Goal: Task Accomplishment & Management: Complete application form

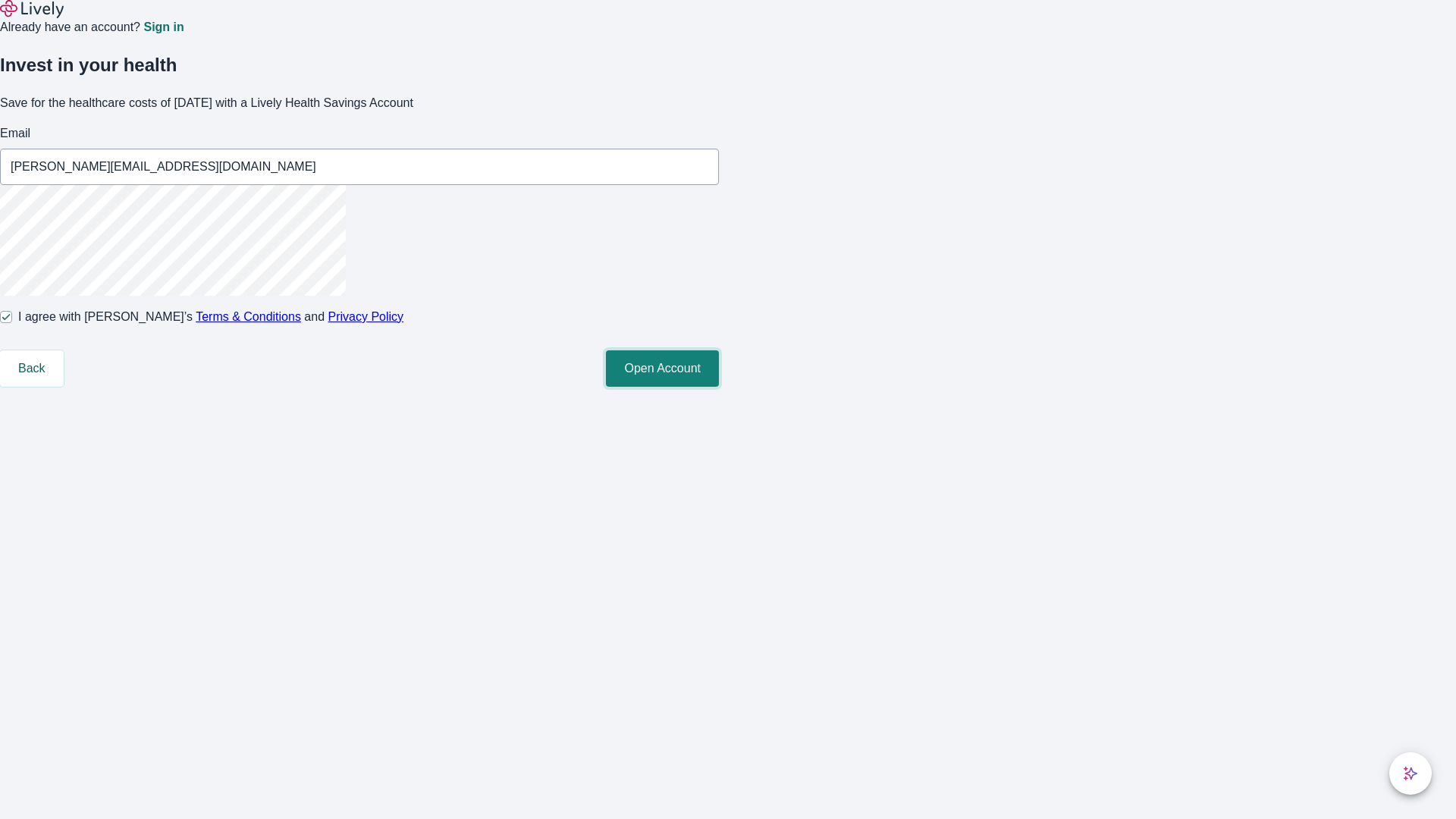
click at [720, 387] on button "Open Account" at bounding box center [663, 368] width 113 height 37
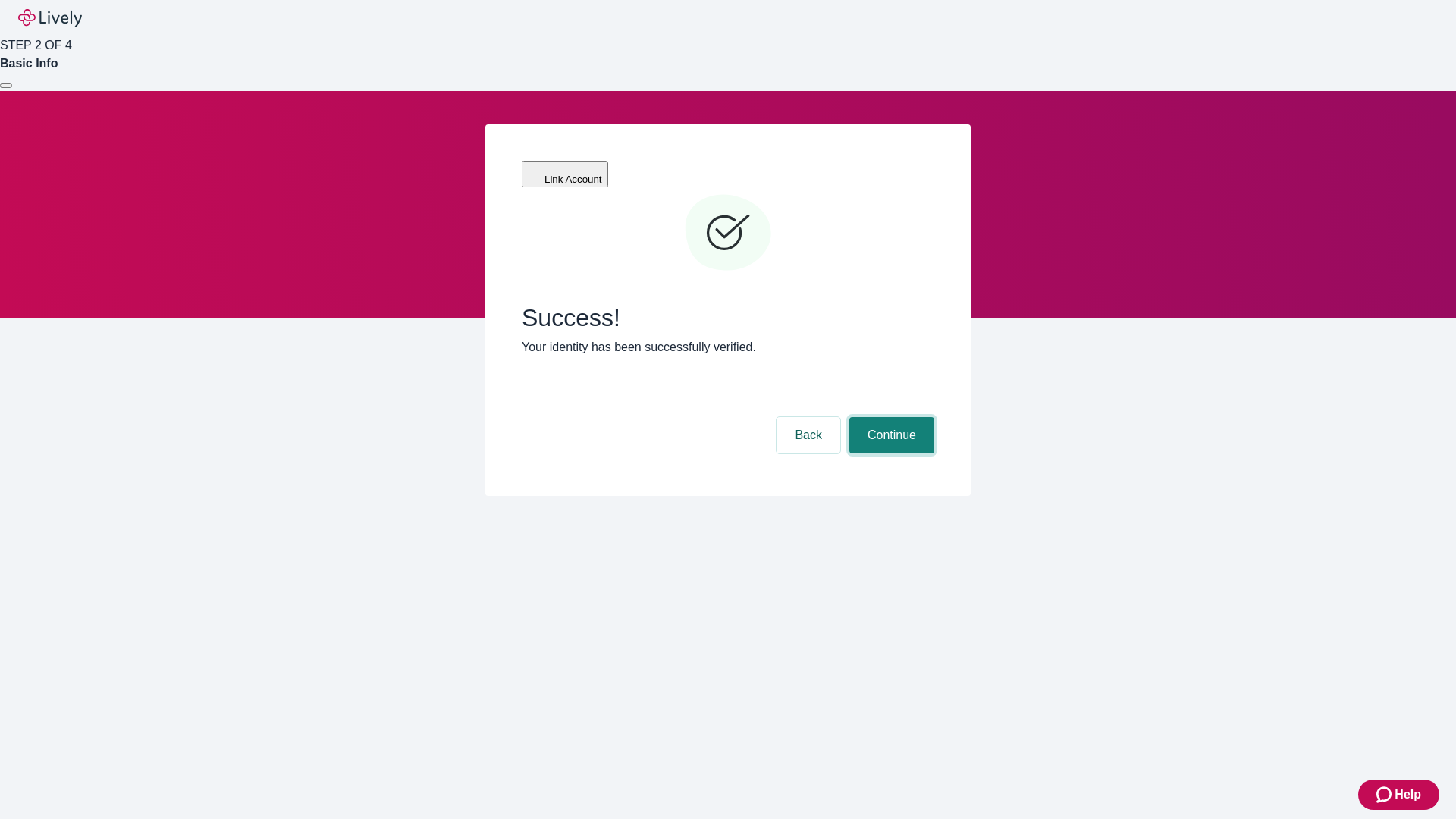
click at [890, 417] on button "Continue" at bounding box center [892, 435] width 85 height 37
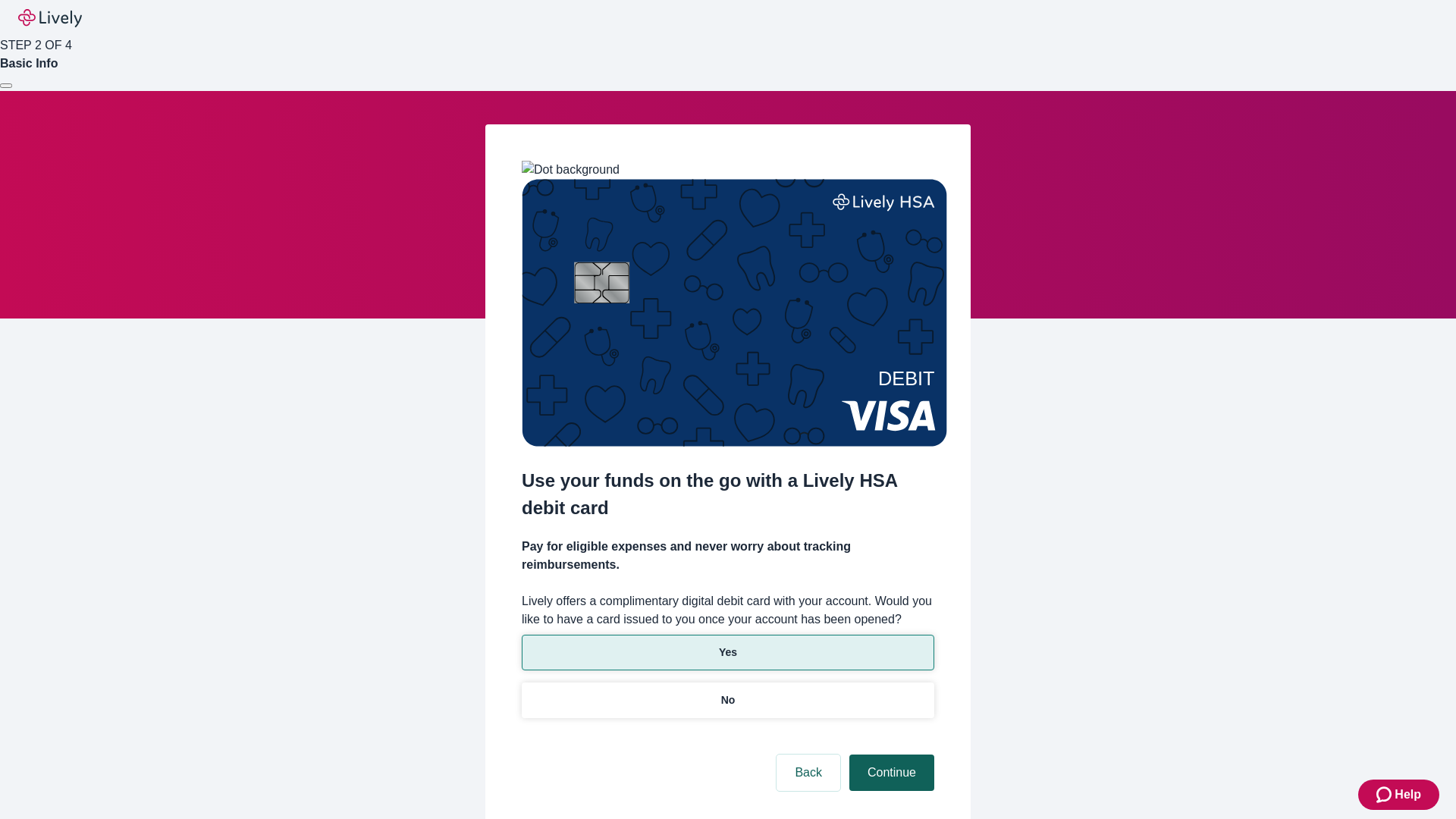
click at [728, 693] on p "No" at bounding box center [728, 701] width 15 height 16
click at [890, 754] on button "Continue" at bounding box center [892, 772] width 85 height 37
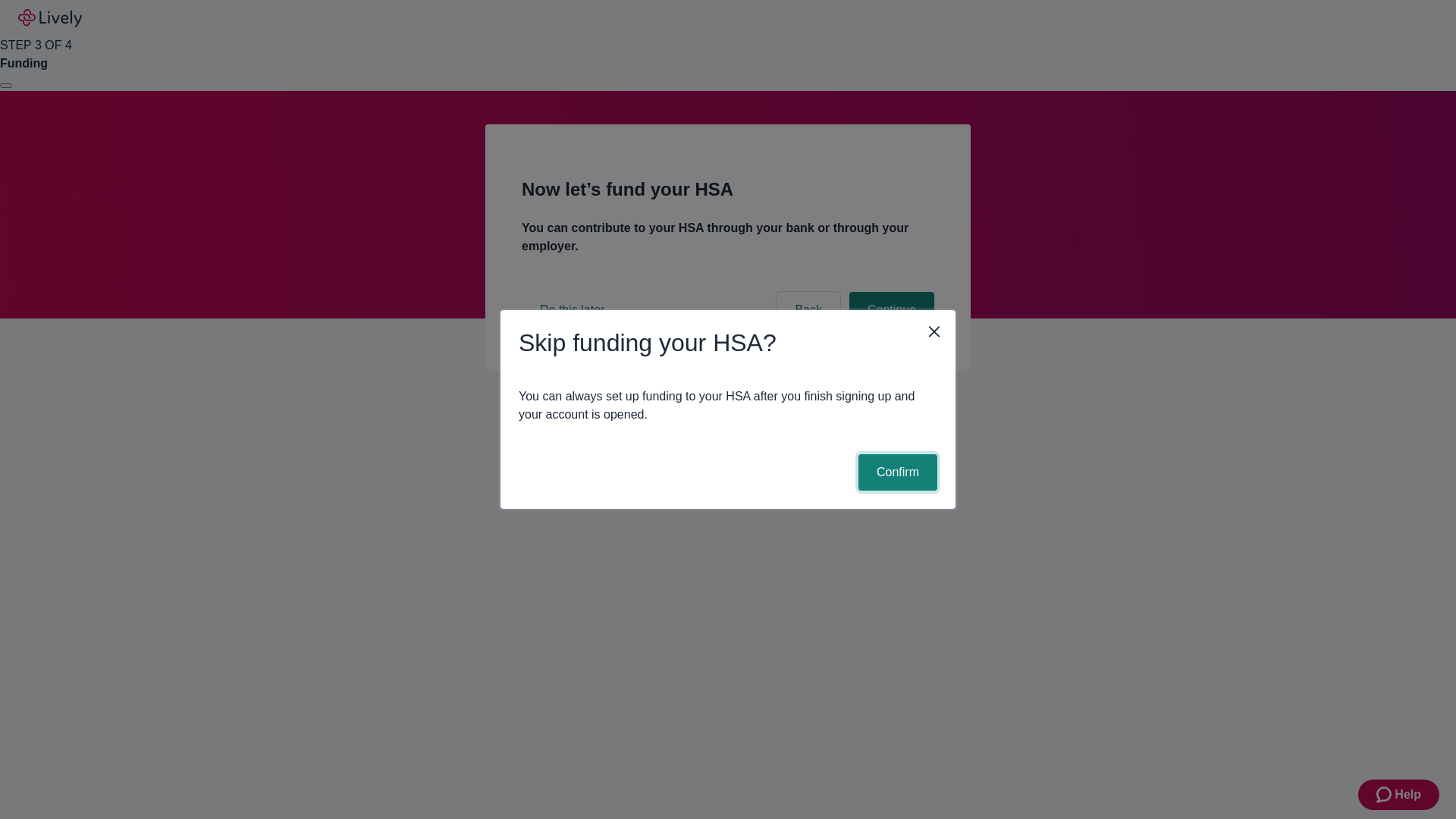
click at [896, 473] on button "Confirm" at bounding box center [897, 473] width 78 height 37
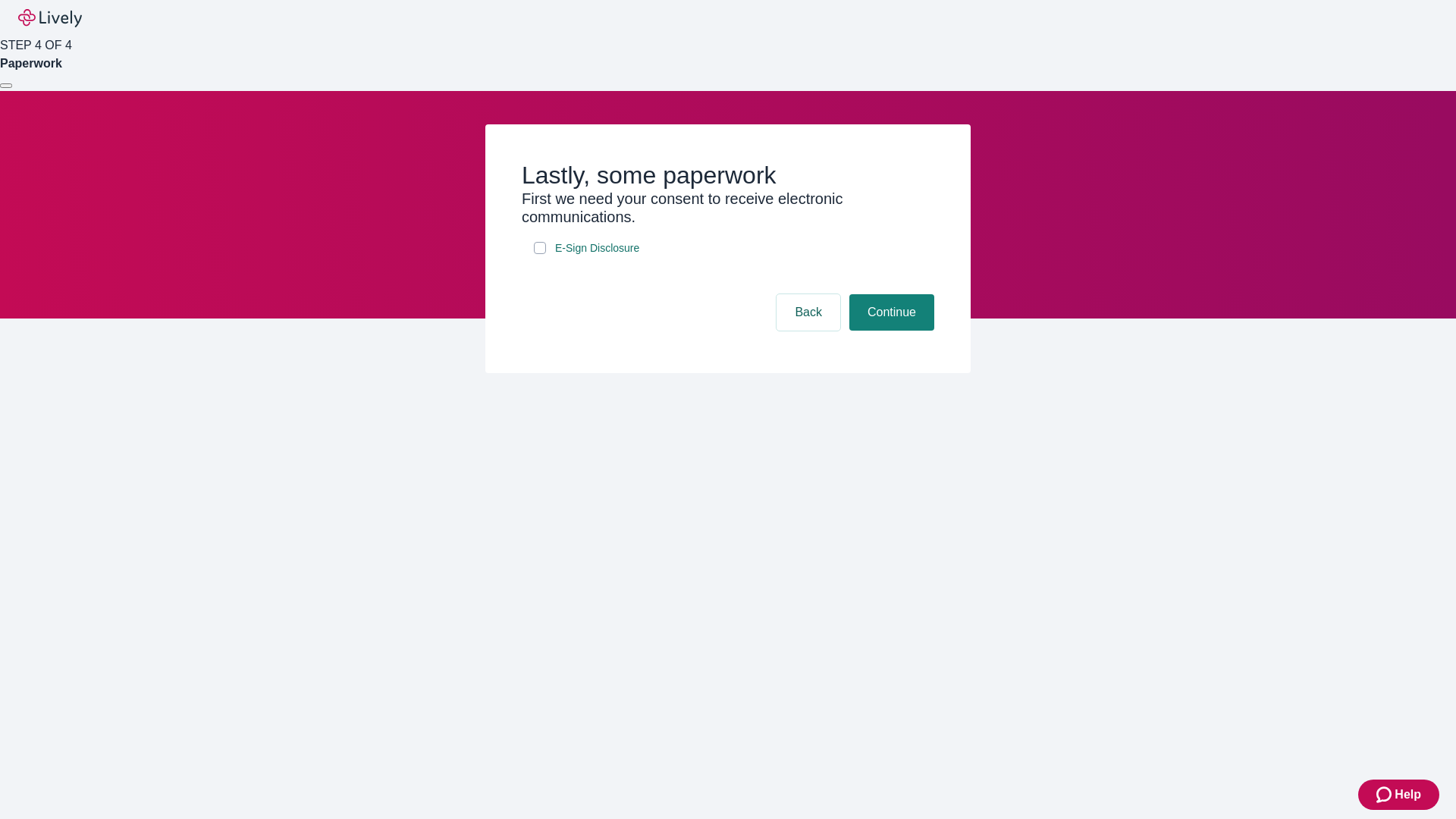
click at [540, 254] on input "E-Sign Disclosure" at bounding box center [540, 248] width 12 height 12
checkbox input "true"
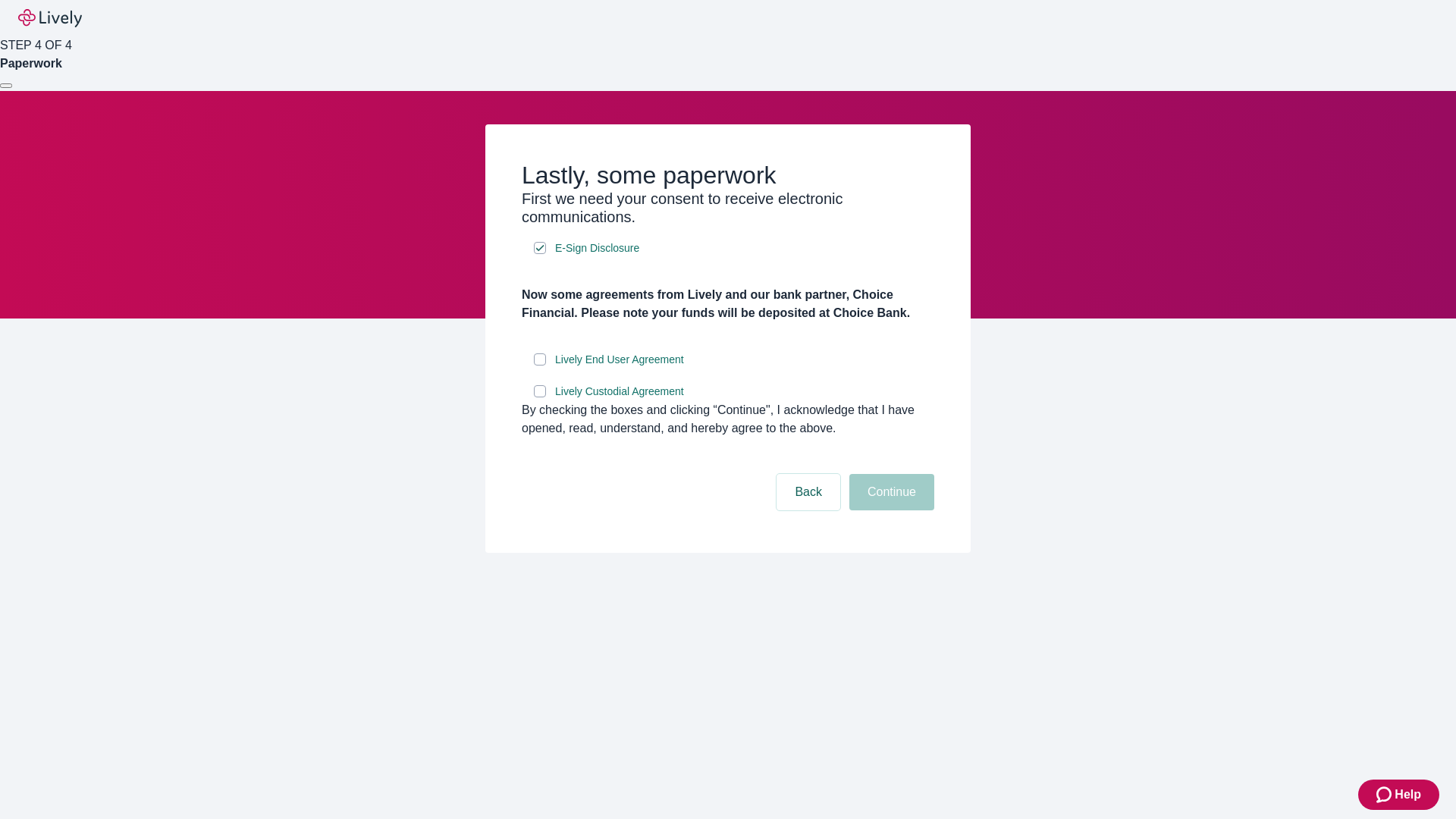
click at [540, 365] on input "Lively End User Agreement" at bounding box center [540, 359] width 12 height 12
checkbox input "true"
click at [540, 398] on input "Lively Custodial Agreement" at bounding box center [540, 391] width 12 height 12
checkbox input "true"
click at [890, 510] on button "Continue" at bounding box center [892, 492] width 85 height 37
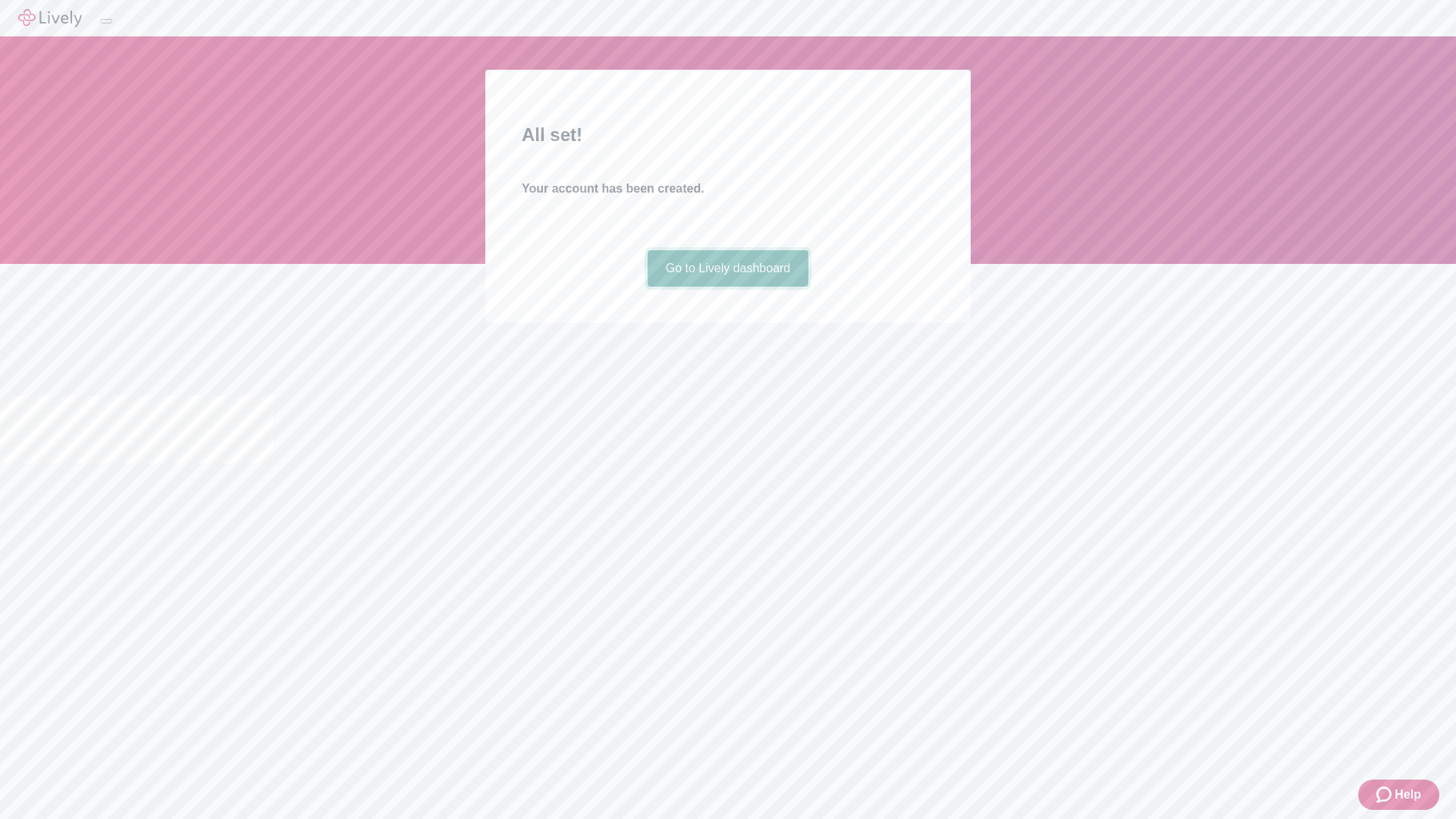
click at [728, 287] on link "Go to Lively dashboard" at bounding box center [728, 268] width 162 height 37
